Goal: Information Seeking & Learning: Learn about a topic

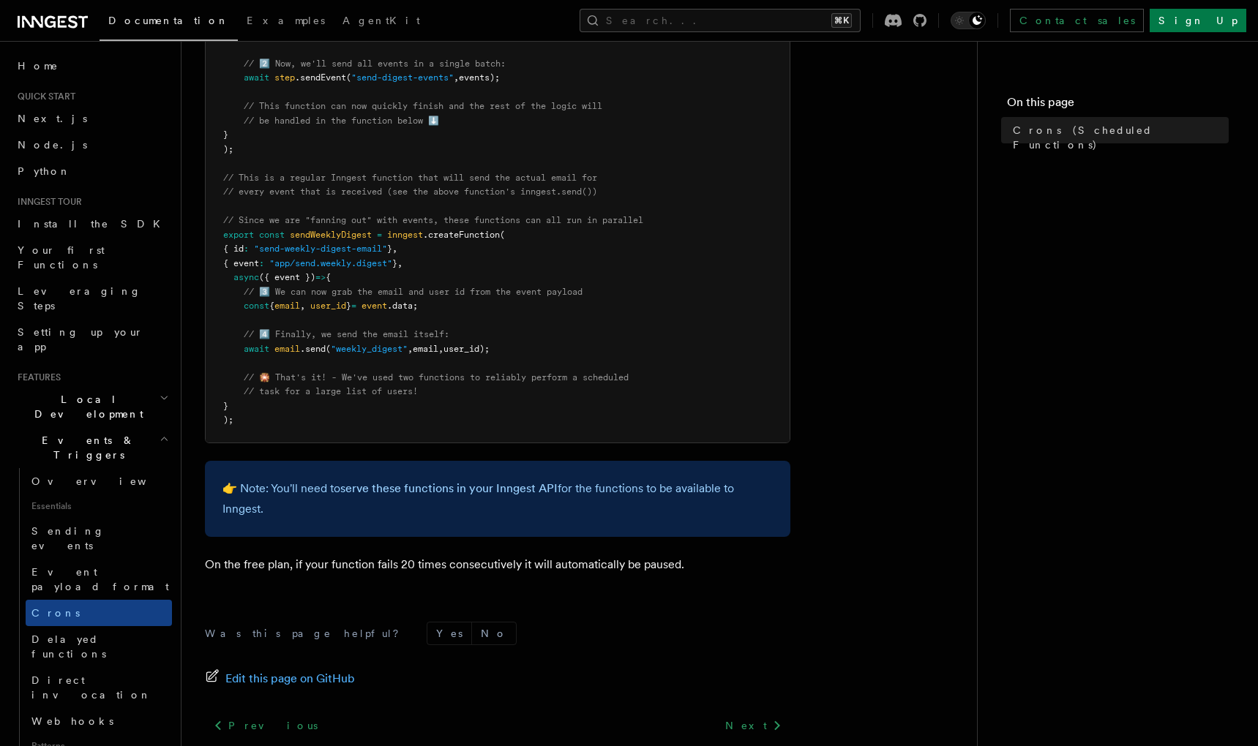
scroll to position [859, 0]
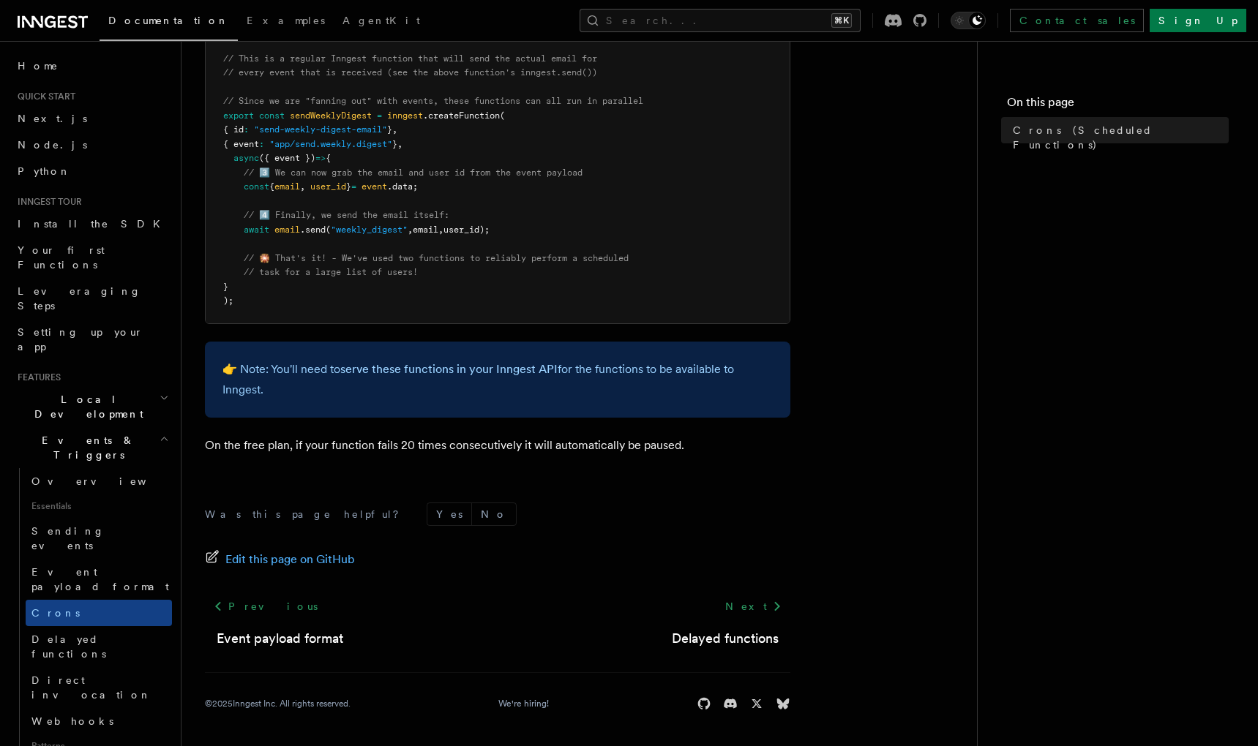
click at [446, 448] on p "On the free plan, if your function fails 20 times consecutively it will automat…" at bounding box center [497, 445] width 585 height 20
click at [411, 449] on p "On the free plan, if your function fails 20 times consecutively it will automat…" at bounding box center [497, 445] width 585 height 20
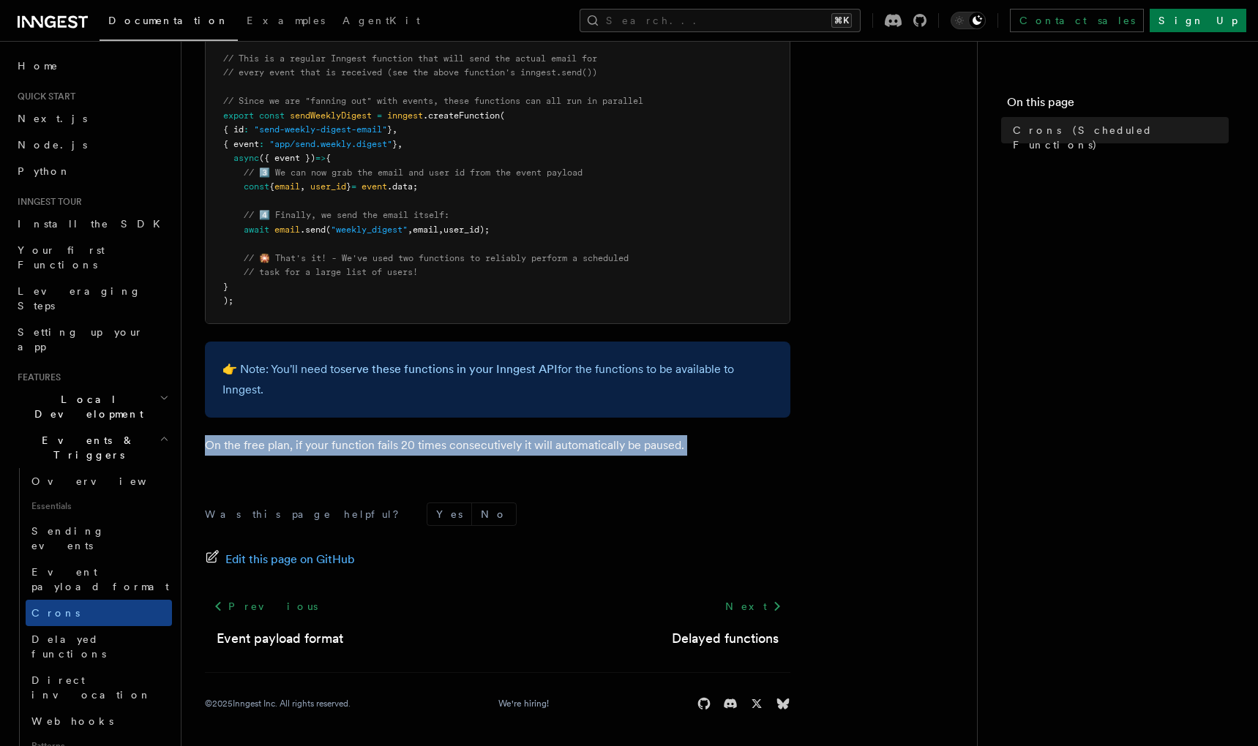
click at [411, 449] on p "On the free plan, if your function fails 20 times consecutively it will automat…" at bounding box center [497, 445] width 585 height 20
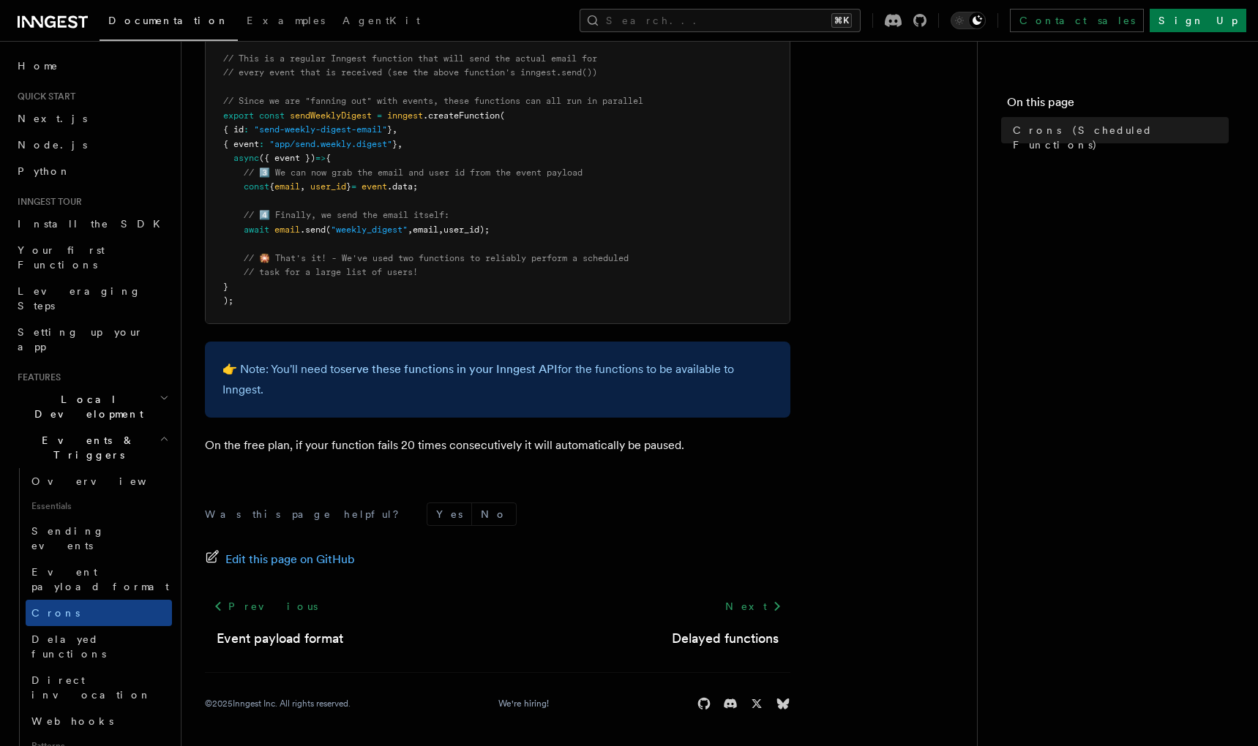
click at [675, 497] on div "Was this page helpful? Yes No Edit this page on GitHub Previous Event payload f…" at bounding box center [497, 609] width 585 height 273
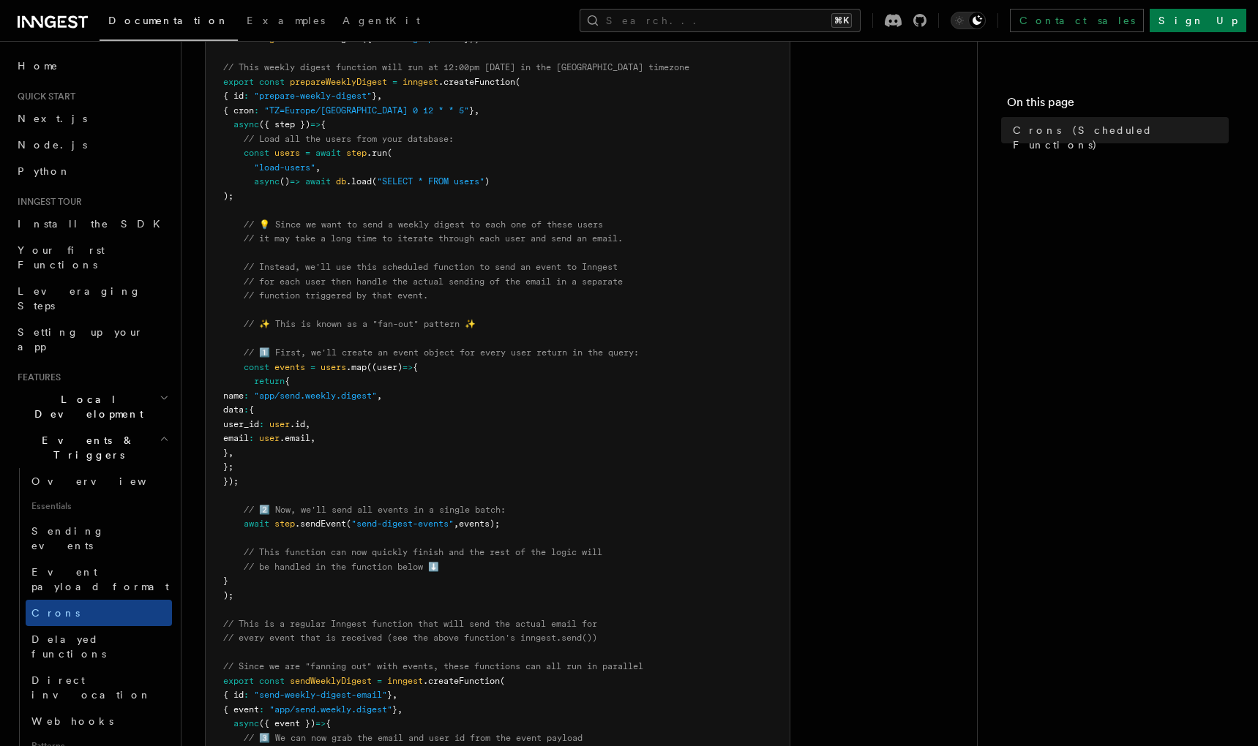
scroll to position [0, 0]
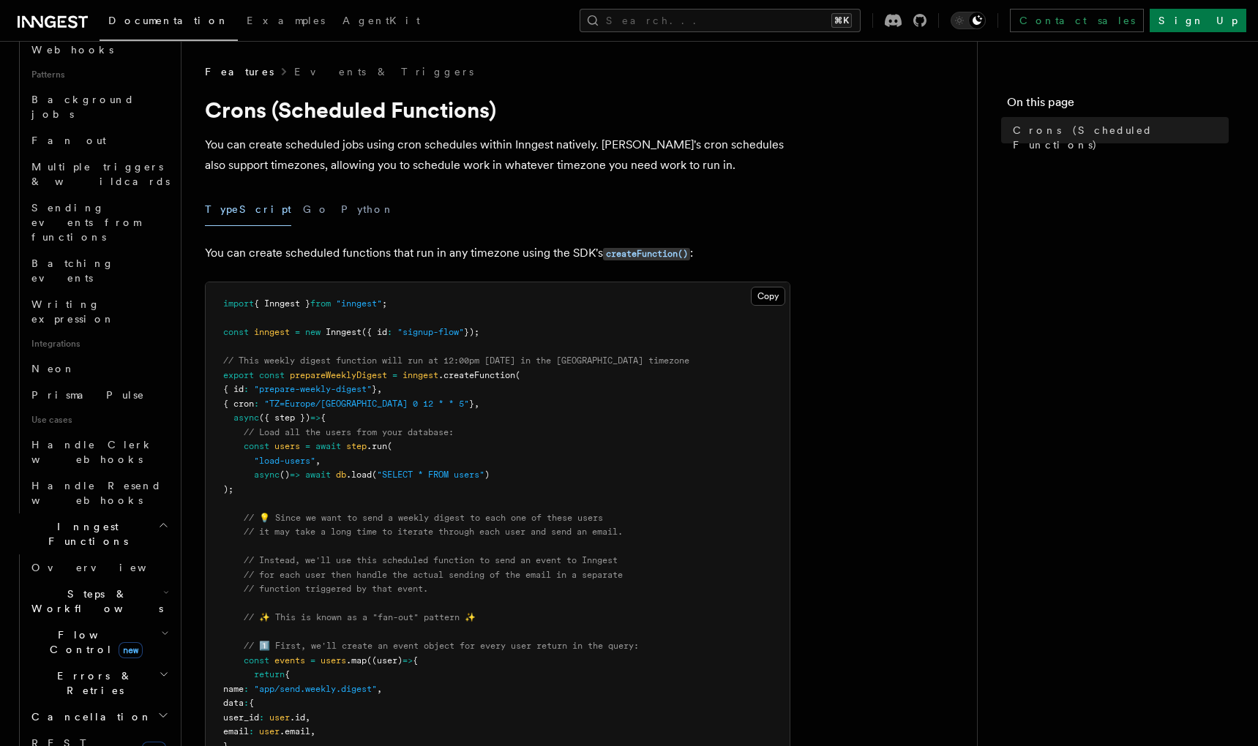
scroll to position [673, 0]
